Goal: Task Accomplishment & Management: Manage account settings

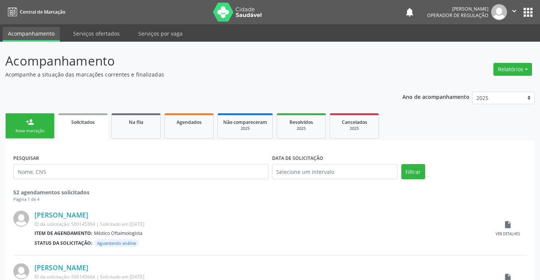
click at [516, 12] on icon "" at bounding box center [514, 11] width 8 height 8
click at [512, 9] on icon "" at bounding box center [514, 11] width 8 height 8
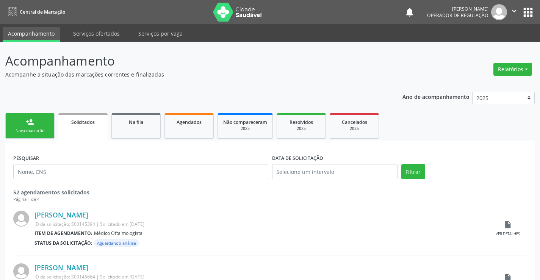
click at [512, 9] on icon "" at bounding box center [514, 11] width 8 height 8
click at [483, 49] on link "Sair" at bounding box center [495, 46] width 52 height 11
